Goal: Task Accomplishment & Management: Manage account settings

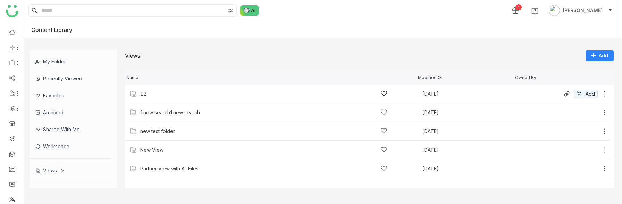
click at [149, 95] on div "12" at bounding box center [263, 93] width 247 height 7
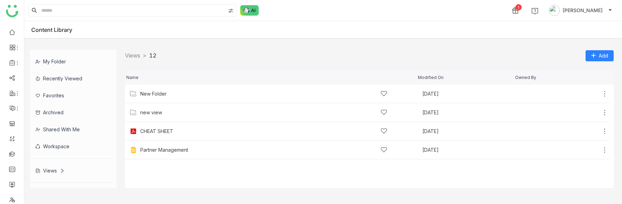
scroll to position [15, 0]
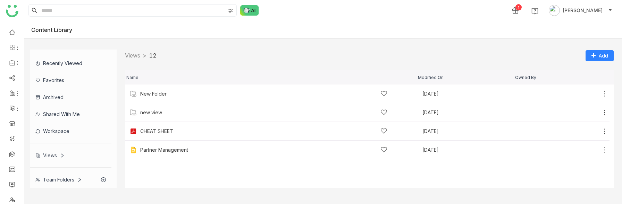
click at [50, 176] on div "Team Folders" at bounding box center [71, 179] width 82 height 17
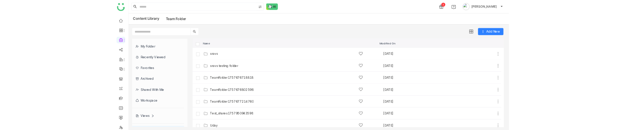
scroll to position [275, 0]
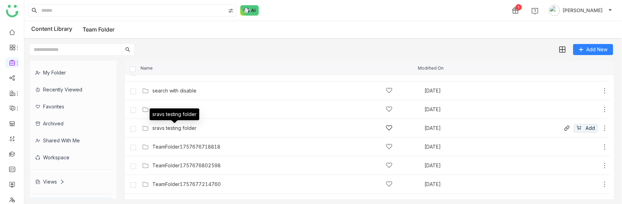
click at [174, 129] on div "sravs testing folder" at bounding box center [174, 129] width 44 height 6
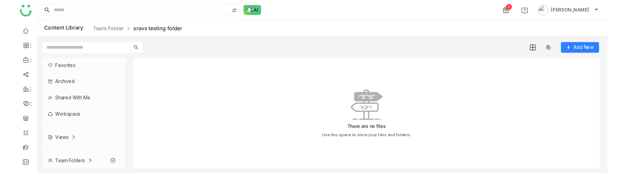
scroll to position [36, 0]
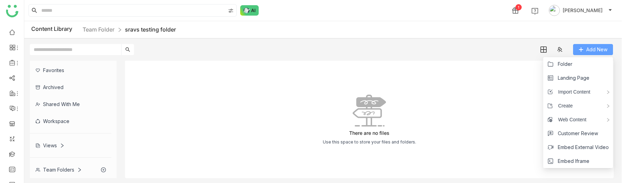
click at [577, 48] on button "Add New" at bounding box center [593, 49] width 40 height 11
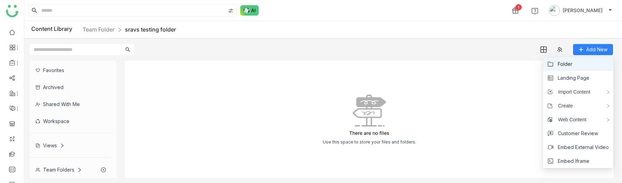
click at [561, 65] on span "Folder" at bounding box center [565, 64] width 15 height 8
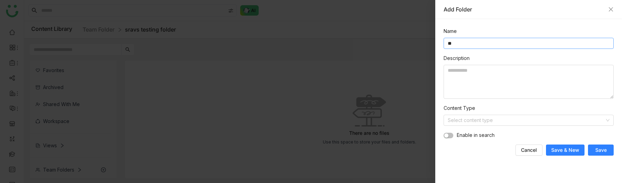
type input "*"
type input "********"
click at [597, 147] on span "Save" at bounding box center [600, 150] width 11 height 7
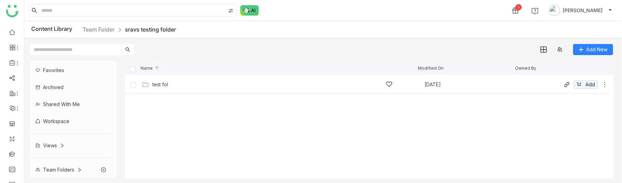
click at [227, 88] on div "test fol Sep 16, 2025 Add" at bounding box center [374, 84] width 468 height 11
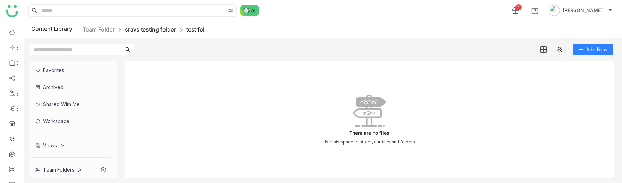
click at [149, 32] on link "sravs testing folder" at bounding box center [150, 29] width 51 height 7
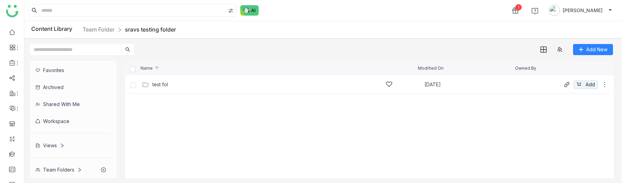
click at [175, 85] on div "test fol" at bounding box center [272, 84] width 240 height 7
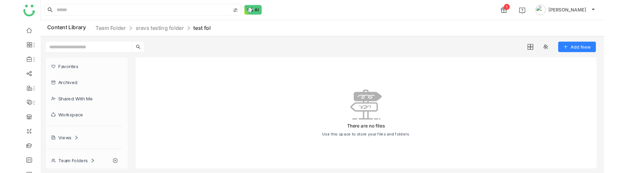
scroll to position [47, 0]
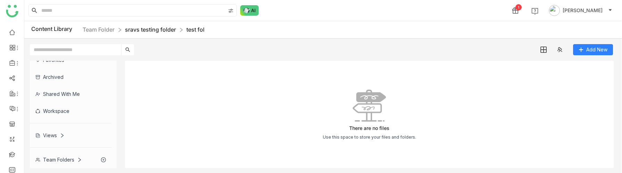
click at [150, 31] on link "sravs testing folder" at bounding box center [150, 29] width 51 height 7
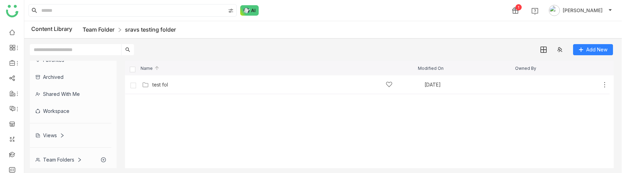
click at [107, 29] on link "Team Folder" at bounding box center [99, 29] width 32 height 7
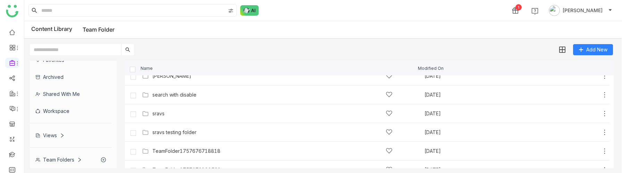
scroll to position [271, 0]
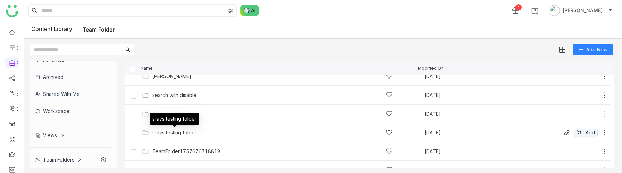
click at [185, 133] on div "sravs testing folder" at bounding box center [174, 133] width 44 height 6
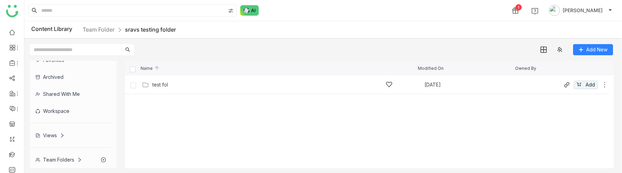
click at [160, 88] on div "test fol" at bounding box center [272, 84] width 240 height 7
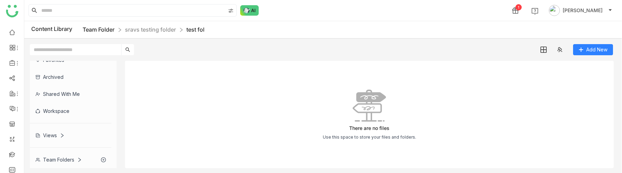
click at [97, 29] on link "Team Folder" at bounding box center [99, 29] width 32 height 7
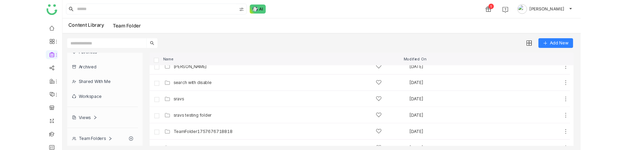
scroll to position [271, 0]
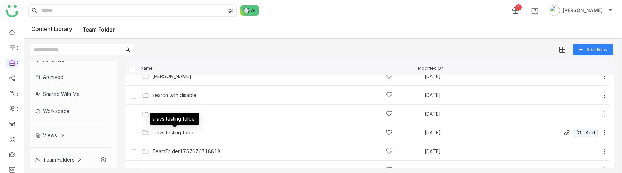
click at [173, 133] on div "sravs testing folder" at bounding box center [174, 133] width 44 height 6
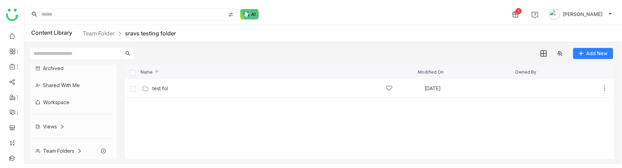
scroll to position [52, 0]
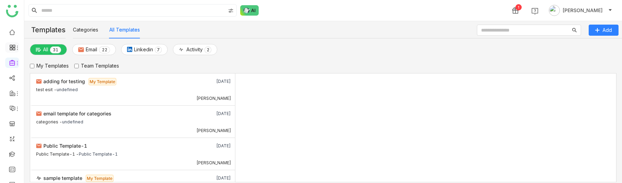
click at [11, 44] on icon at bounding box center [12, 47] width 6 height 6
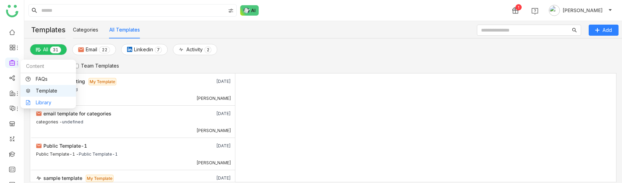
click at [36, 101] on link "Library" at bounding box center [48, 102] width 45 height 5
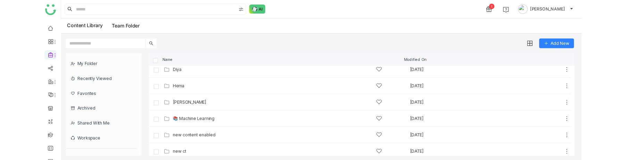
scroll to position [36, 0]
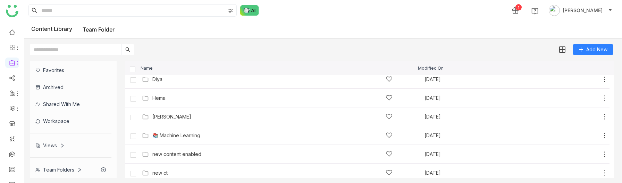
click at [54, 146] on div "Views" at bounding box center [49, 146] width 29 height 6
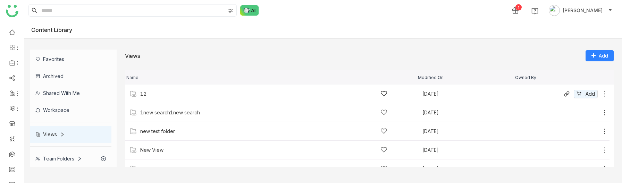
click at [145, 97] on div "12" at bounding box center [263, 93] width 247 height 7
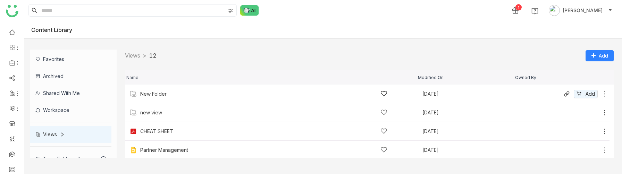
click at [176, 90] on div "New Folder" at bounding box center [263, 93] width 247 height 7
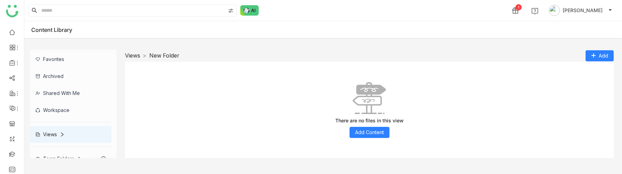
click at [129, 58] on link "Views" at bounding box center [132, 55] width 15 height 7
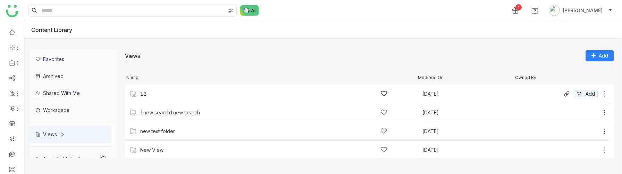
click at [160, 97] on div "12" at bounding box center [263, 93] width 247 height 7
click at [162, 94] on div "New Folder" at bounding box center [153, 94] width 26 height 6
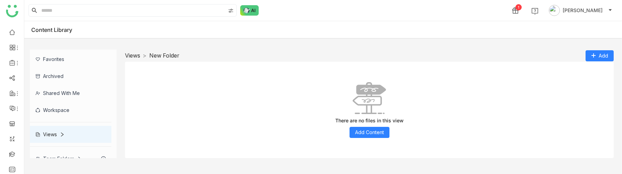
click at [133, 58] on link "Views" at bounding box center [132, 55] width 15 height 7
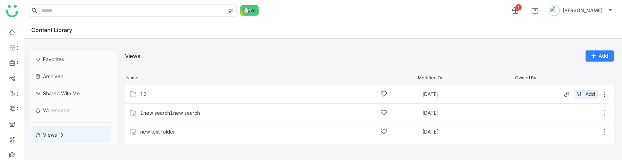
click at [150, 95] on div "12" at bounding box center [263, 93] width 247 height 7
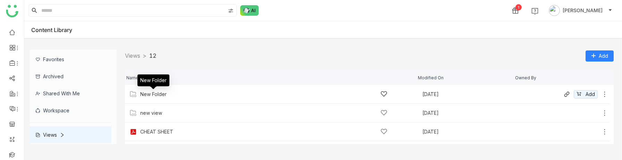
click at [153, 93] on div "New Folder" at bounding box center [153, 94] width 26 height 6
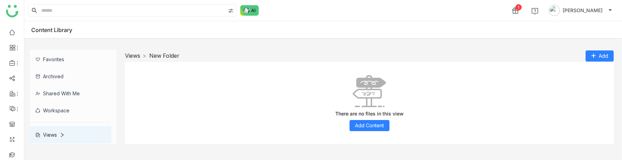
click at [134, 52] on link "Views" at bounding box center [132, 55] width 15 height 7
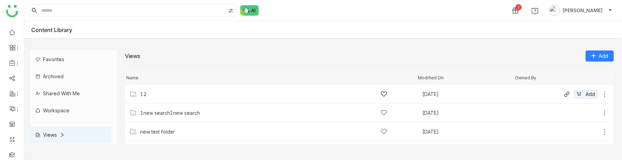
click at [150, 97] on div "12" at bounding box center [263, 93] width 247 height 7
click at [160, 92] on div "New Folder" at bounding box center [153, 94] width 26 height 6
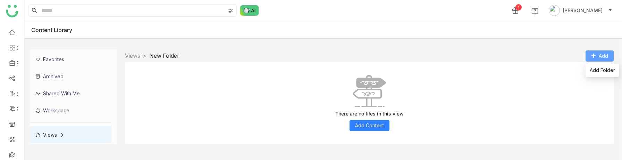
click at [605, 57] on span "Add" at bounding box center [603, 56] width 9 height 8
click at [599, 68] on span "Add Folder" at bounding box center [602, 70] width 25 height 8
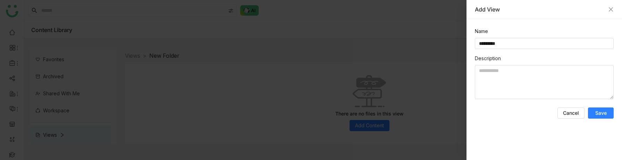
type input "*********"
click at [596, 112] on span "Save" at bounding box center [600, 112] width 11 height 7
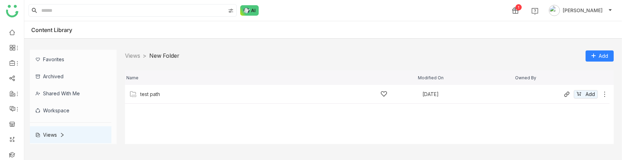
click at [170, 94] on div "test path" at bounding box center [263, 93] width 247 height 7
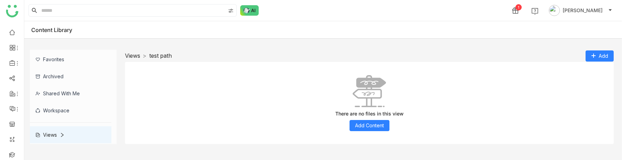
click at [132, 53] on link "Views" at bounding box center [132, 55] width 15 height 7
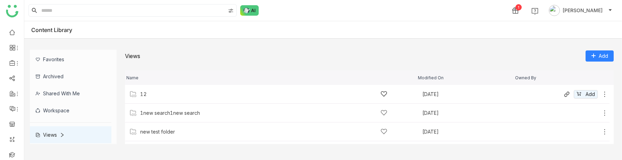
click at [151, 97] on div "12" at bounding box center [263, 93] width 247 height 7
click at [138, 57] on link "Views" at bounding box center [132, 55] width 15 height 7
click at [143, 100] on div "12 Aug 13, 2025 Add" at bounding box center [367, 94] width 484 height 19
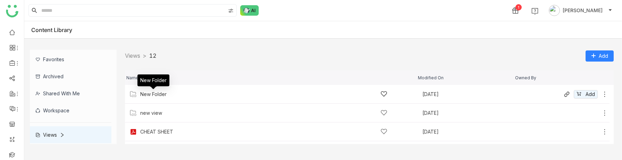
click at [163, 92] on div "New Folder" at bounding box center [153, 94] width 26 height 6
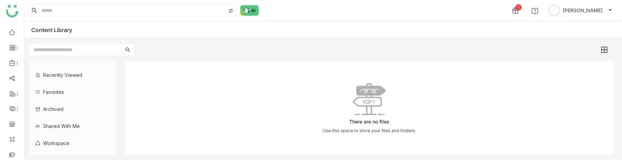
scroll to position [60, 0]
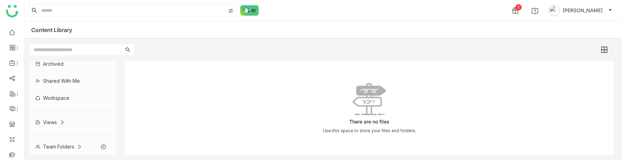
click at [70, 122] on div "Views" at bounding box center [71, 121] width 82 height 17
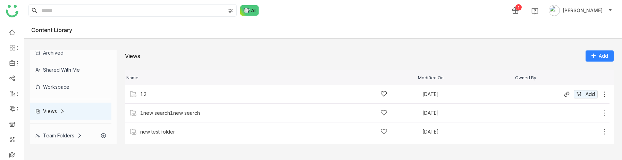
click at [153, 101] on div "12 [DATE] Add" at bounding box center [367, 94] width 484 height 19
click at [169, 101] on div "New Folder [DATE] Add" at bounding box center [367, 94] width 484 height 19
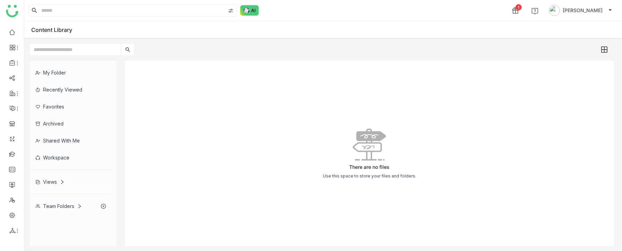
click at [43, 159] on div "Views" at bounding box center [49, 182] width 29 height 6
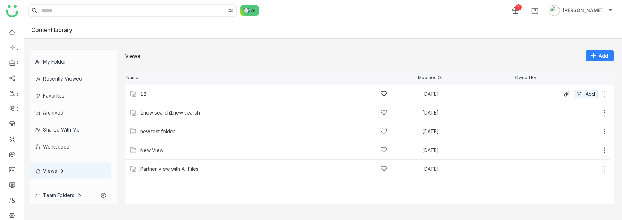
click at [148, 98] on div "12 Aug 13, 2025 Add" at bounding box center [367, 94] width 484 height 19
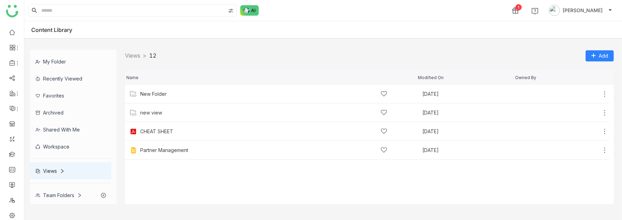
click at [63, 159] on div "Team Folders" at bounding box center [58, 195] width 47 height 6
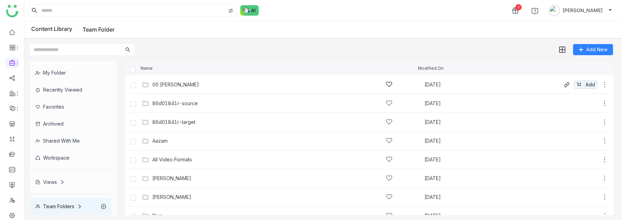
click at [188, 82] on div "00 Arif Folder" at bounding box center [272, 84] width 240 height 7
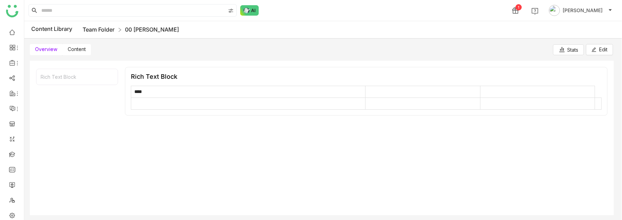
click at [86, 29] on link "Team Folder" at bounding box center [99, 29] width 32 height 7
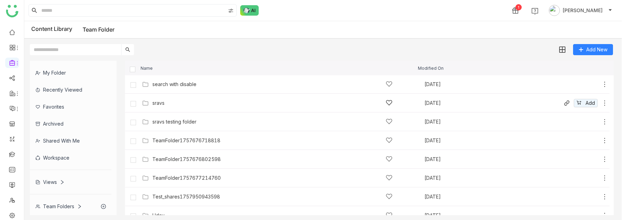
scroll to position [280, 0]
click at [168, 103] on div "sravs" at bounding box center [272, 104] width 240 height 7
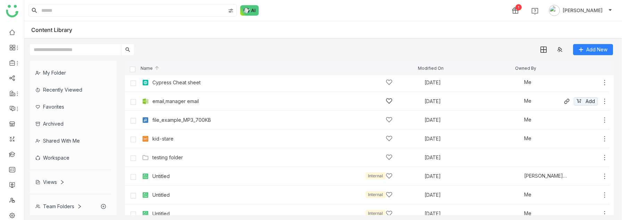
scroll to position [50, 0]
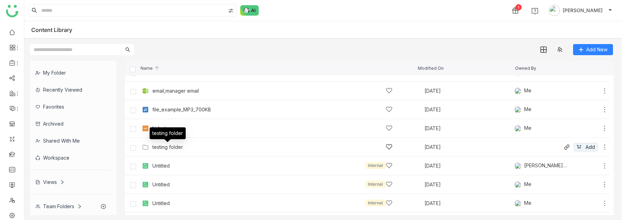
click at [166, 148] on div "testing folder" at bounding box center [167, 147] width 31 height 6
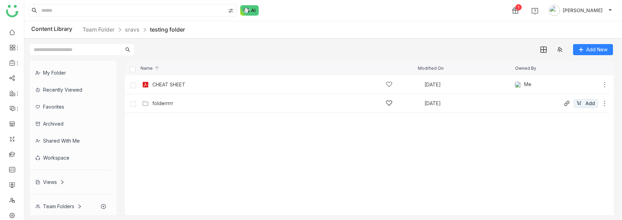
click at [161, 98] on div "folderrrrr Aug 20, 2025 Add" at bounding box center [374, 103] width 468 height 11
click at [157, 97] on div "folderrrrr Aug 20, 2025 Add" at bounding box center [367, 103] width 484 height 19
click at [160, 102] on div "folderrrrr" at bounding box center [162, 104] width 21 height 6
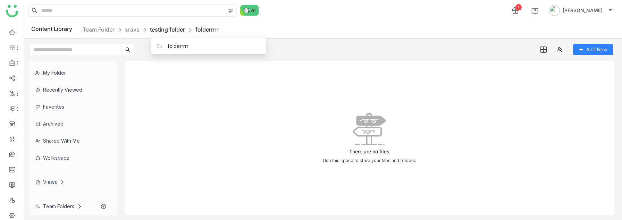
click at [166, 32] on link "testing folder" at bounding box center [167, 29] width 35 height 7
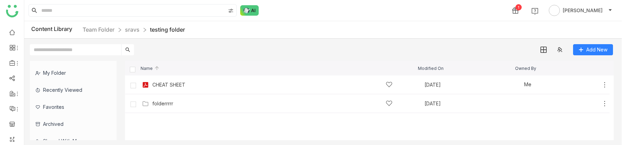
scroll to position [75, 0]
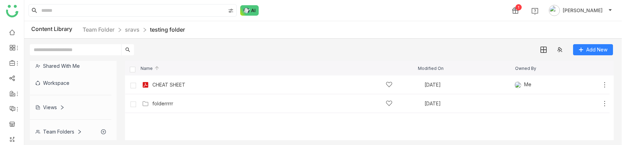
click at [60, 109] on icon at bounding box center [62, 107] width 5 height 5
click at [51, 126] on div "12" at bounding box center [71, 124] width 82 height 17
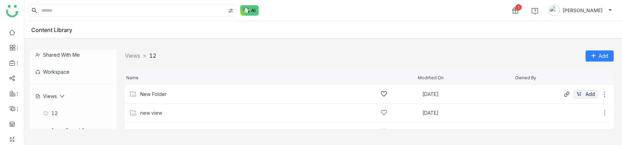
click at [155, 93] on div "New Folder" at bounding box center [153, 94] width 26 height 6
